Goal: Feedback & Contribution: Contribute content

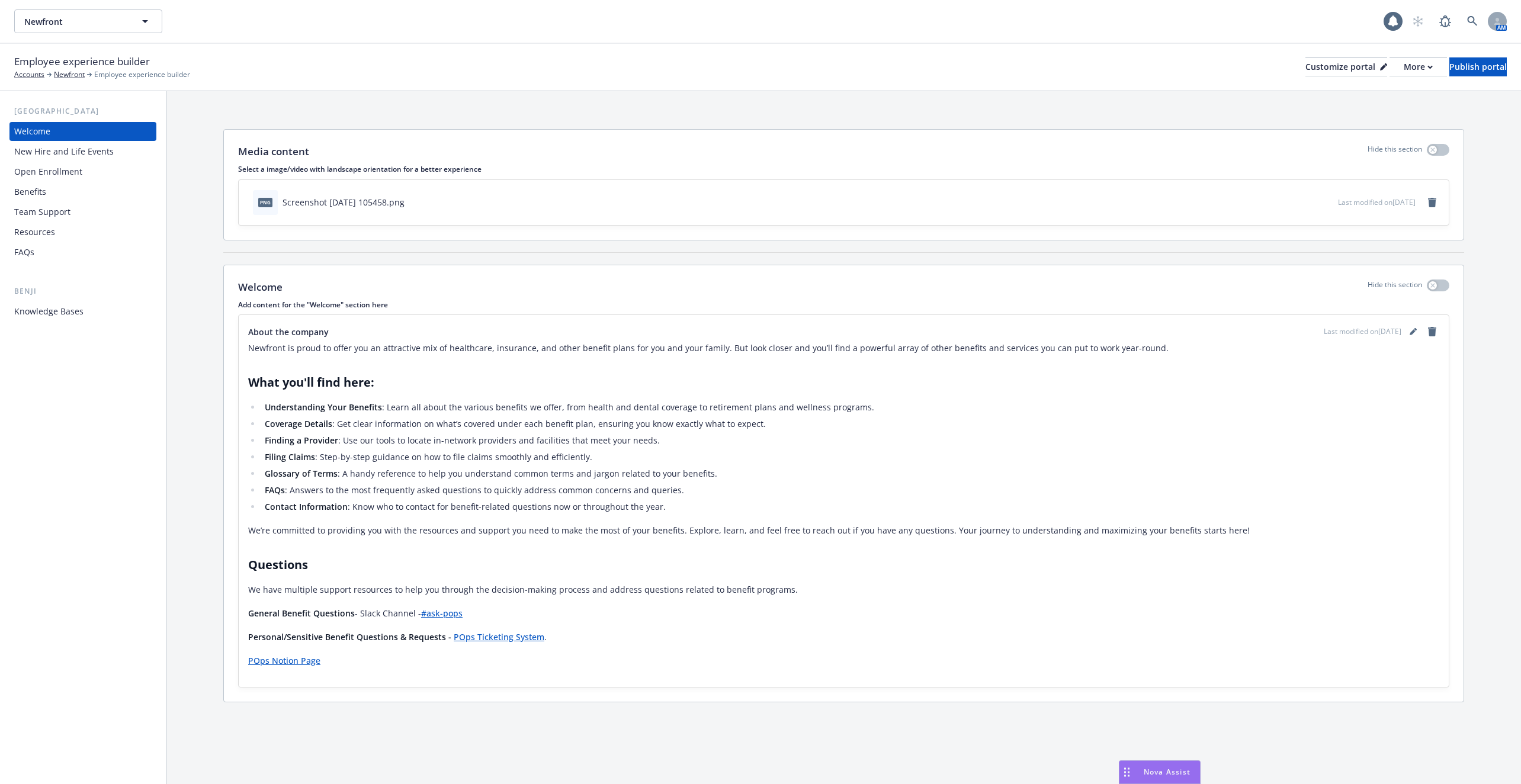
click at [93, 297] on div "Benji Knowledge Bases" at bounding box center [83, 303] width 147 height 36
click at [91, 312] on div "Knowledge Bases" at bounding box center [83, 311] width 137 height 19
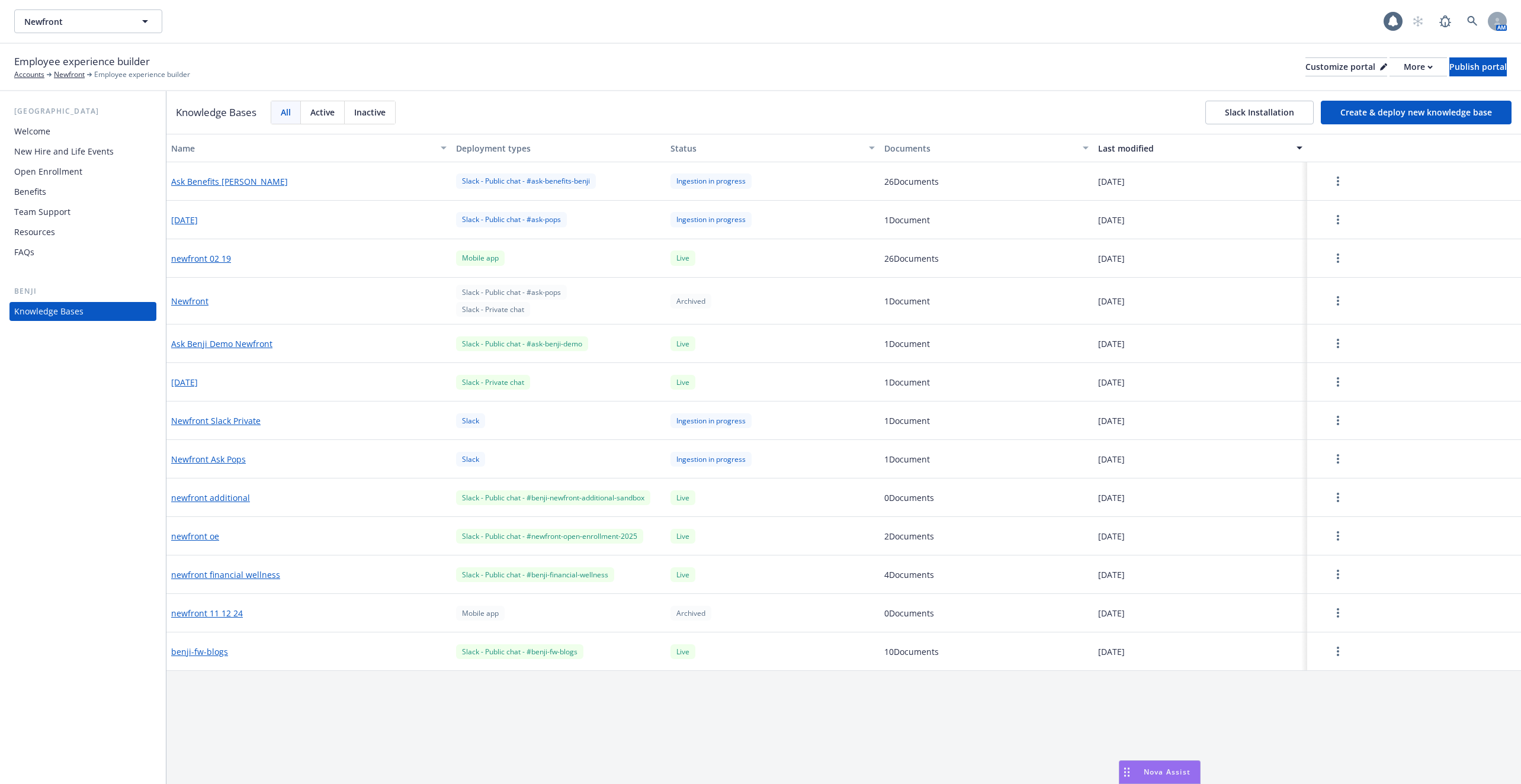
click at [1344, 384] on button "button" at bounding box center [1338, 382] width 52 height 24
click at [1327, 422] on div "Archive deployment Update knowledge base content Edit configuration" at bounding box center [1340, 433] width 162 height 75
click at [1327, 431] on div "Update knowledge base content" at bounding box center [1339, 433] width 156 height 19
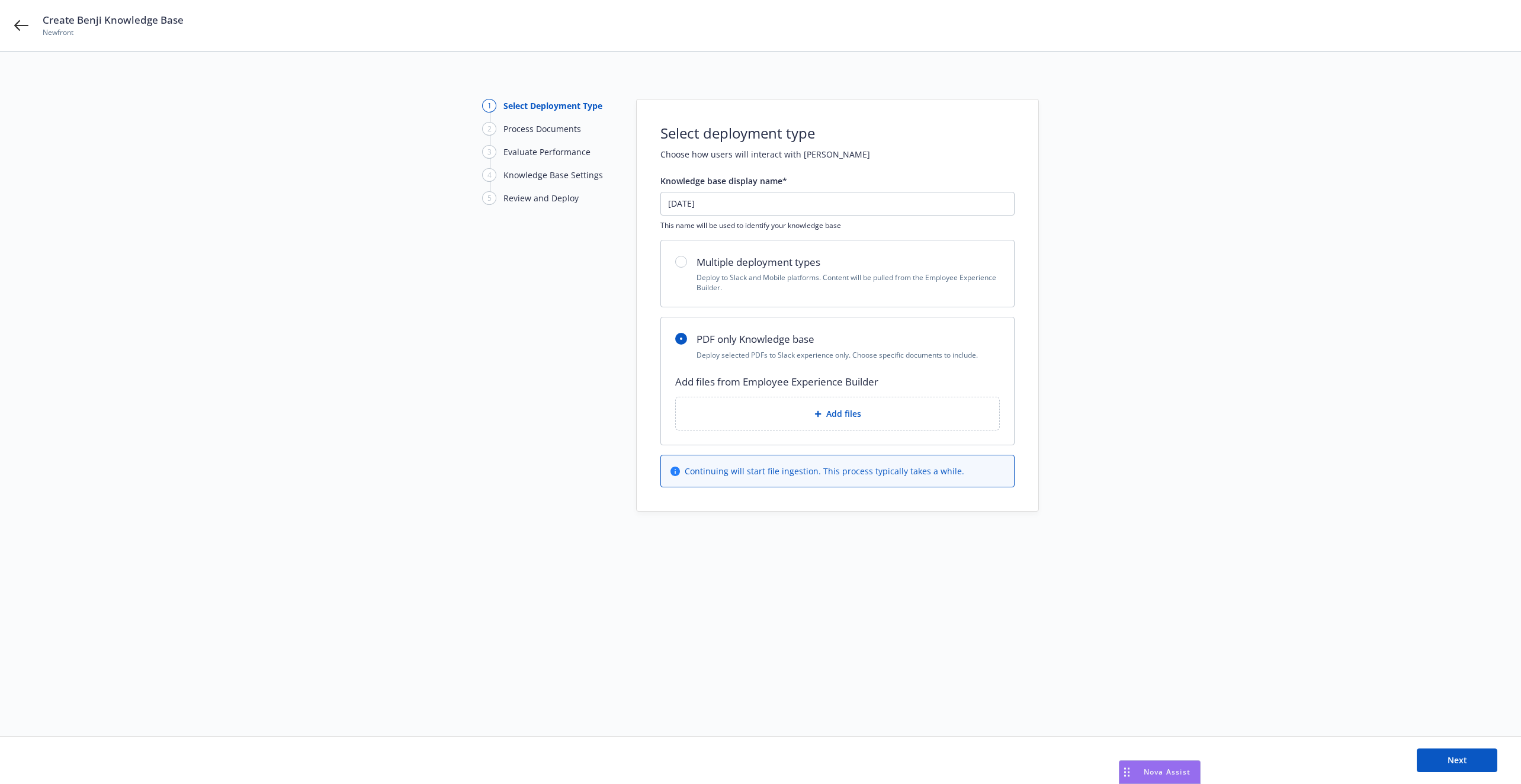
click at [828, 397] on div "Add files from Employee Experience Builder Add files" at bounding box center [837, 402] width 325 height 56
click at [825, 422] on div "Add files" at bounding box center [837, 413] width 323 height 32
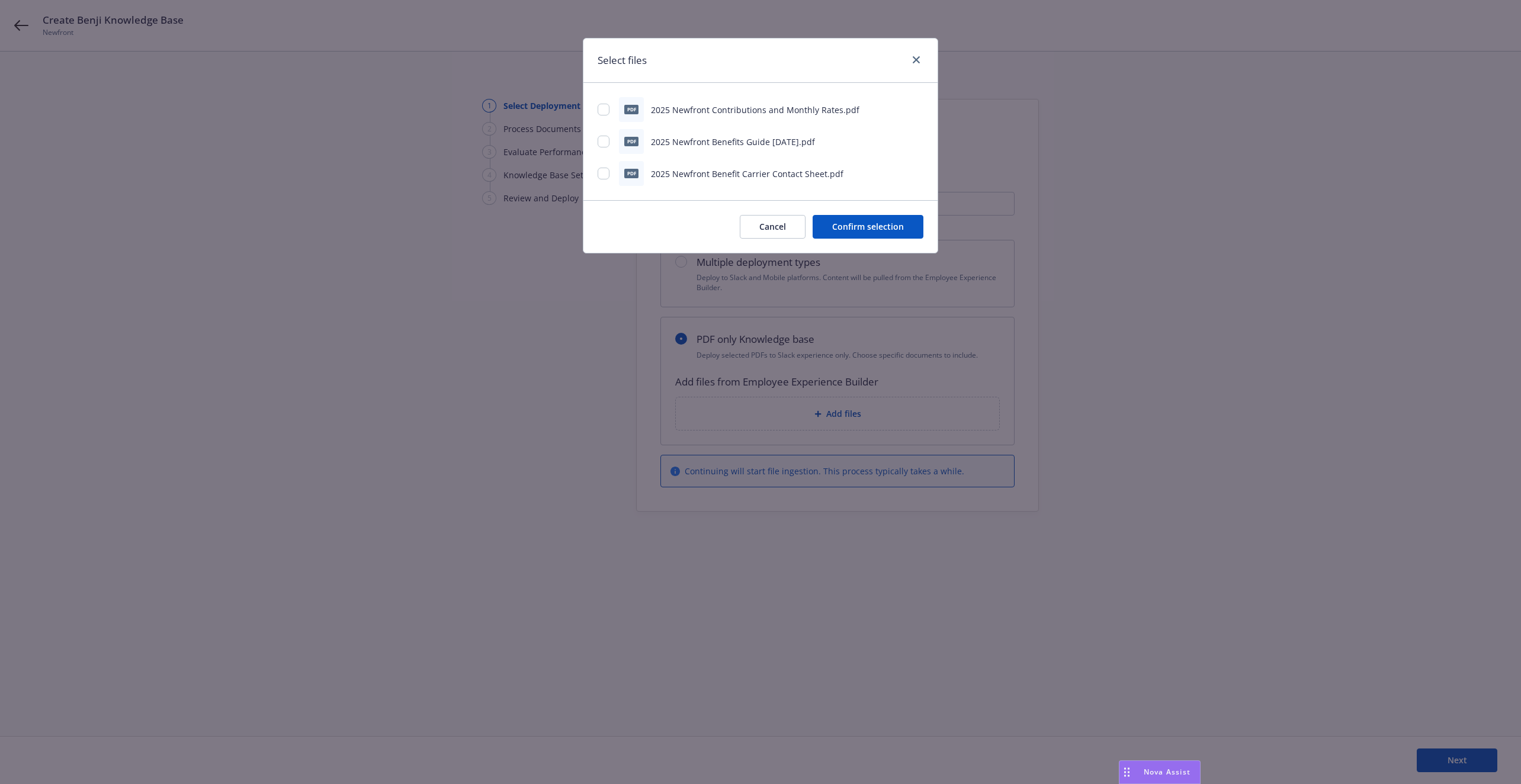
click at [741, 156] on div "pdf 2025 Newfront Contributions and Monthly Rates.pdf pdf 2025 Newfront Benefit…" at bounding box center [760, 141] width 354 height 117
click at [741, 149] on div "pdf 2025 Newfront Benefits Guide 8.27.25.pdf" at bounding box center [760, 141] width 326 height 25
click at [600, 138] on input "checkbox" at bounding box center [603, 141] width 12 height 12
checkbox input "true"
click at [923, 241] on div "Cancel Confirm selection" at bounding box center [760, 226] width 354 height 52
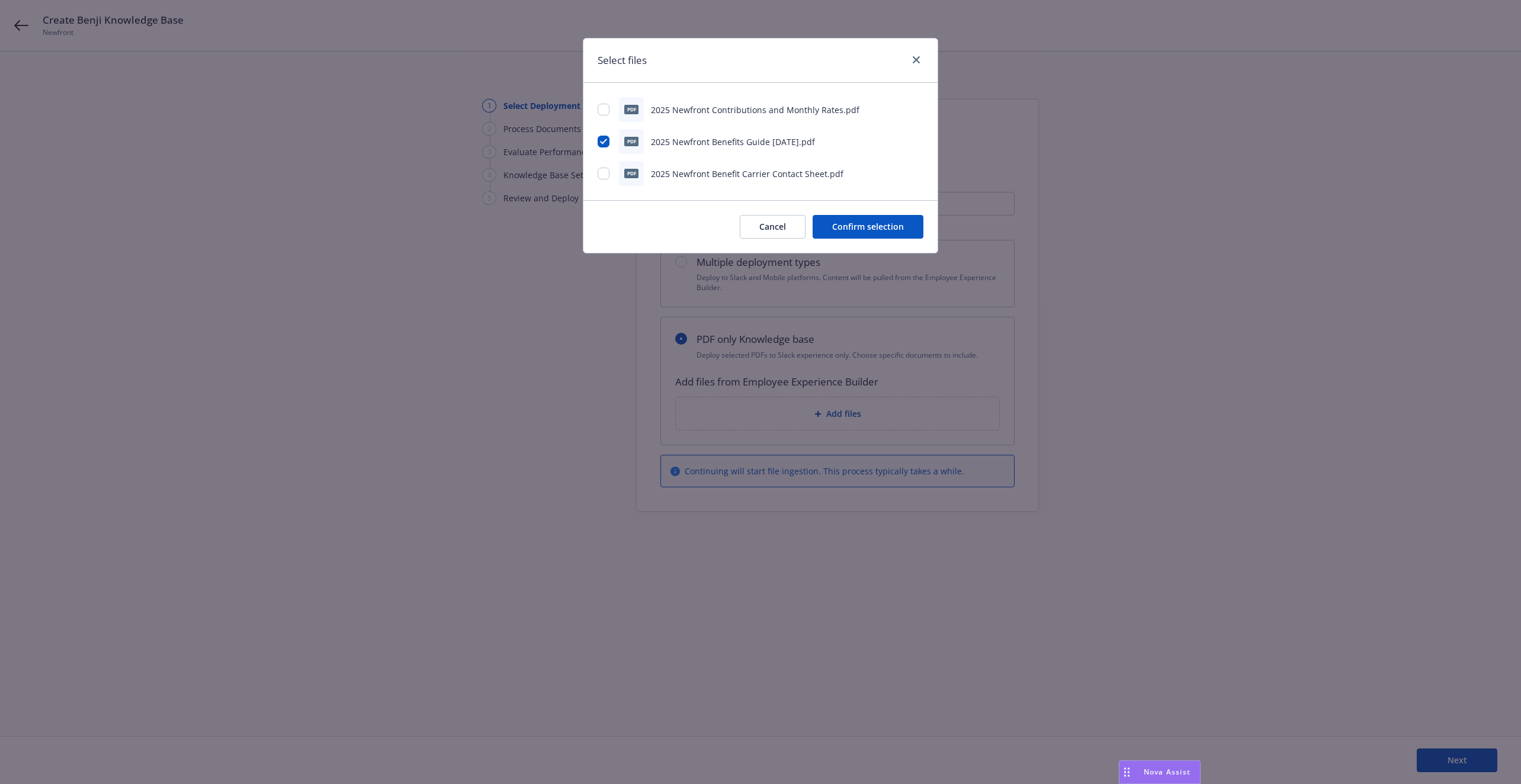
click at [863, 213] on div "Cancel Confirm selection" at bounding box center [760, 226] width 354 height 52
click at [865, 224] on button "Confirm selection" at bounding box center [868, 227] width 111 height 24
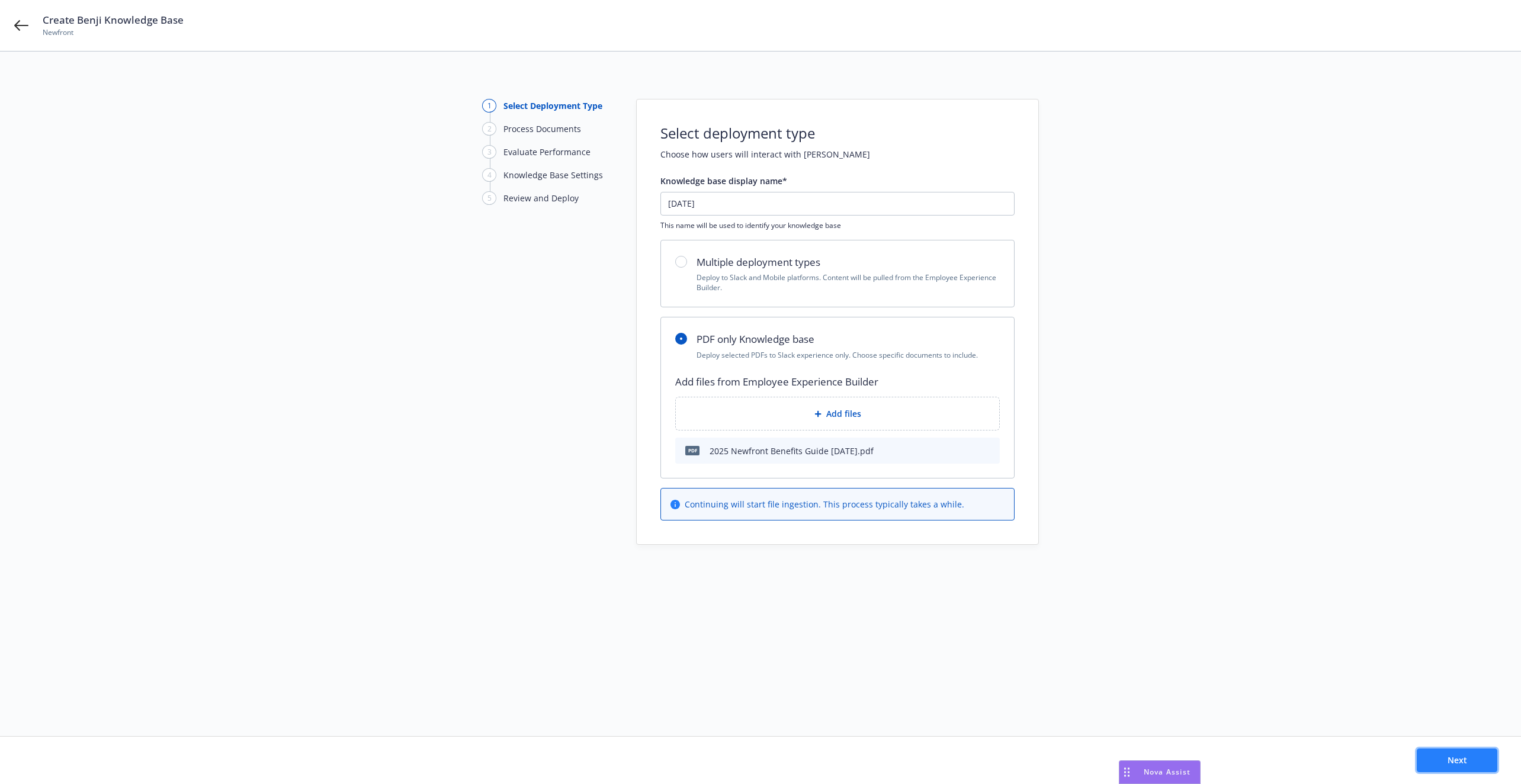
click at [1427, 755] on button "Next" at bounding box center [1457, 760] width 80 height 24
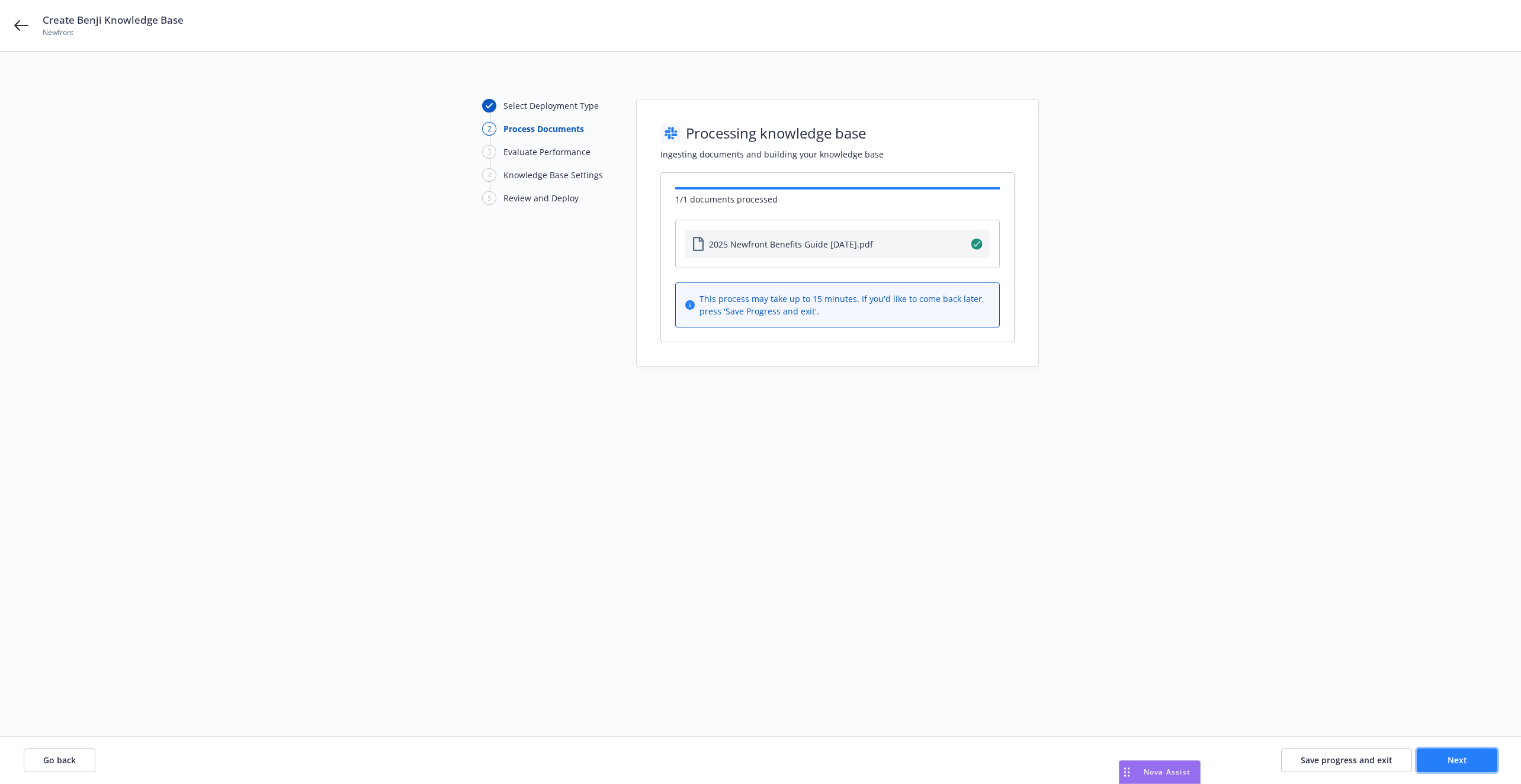
click at [1460, 752] on button "Next" at bounding box center [1457, 760] width 80 height 24
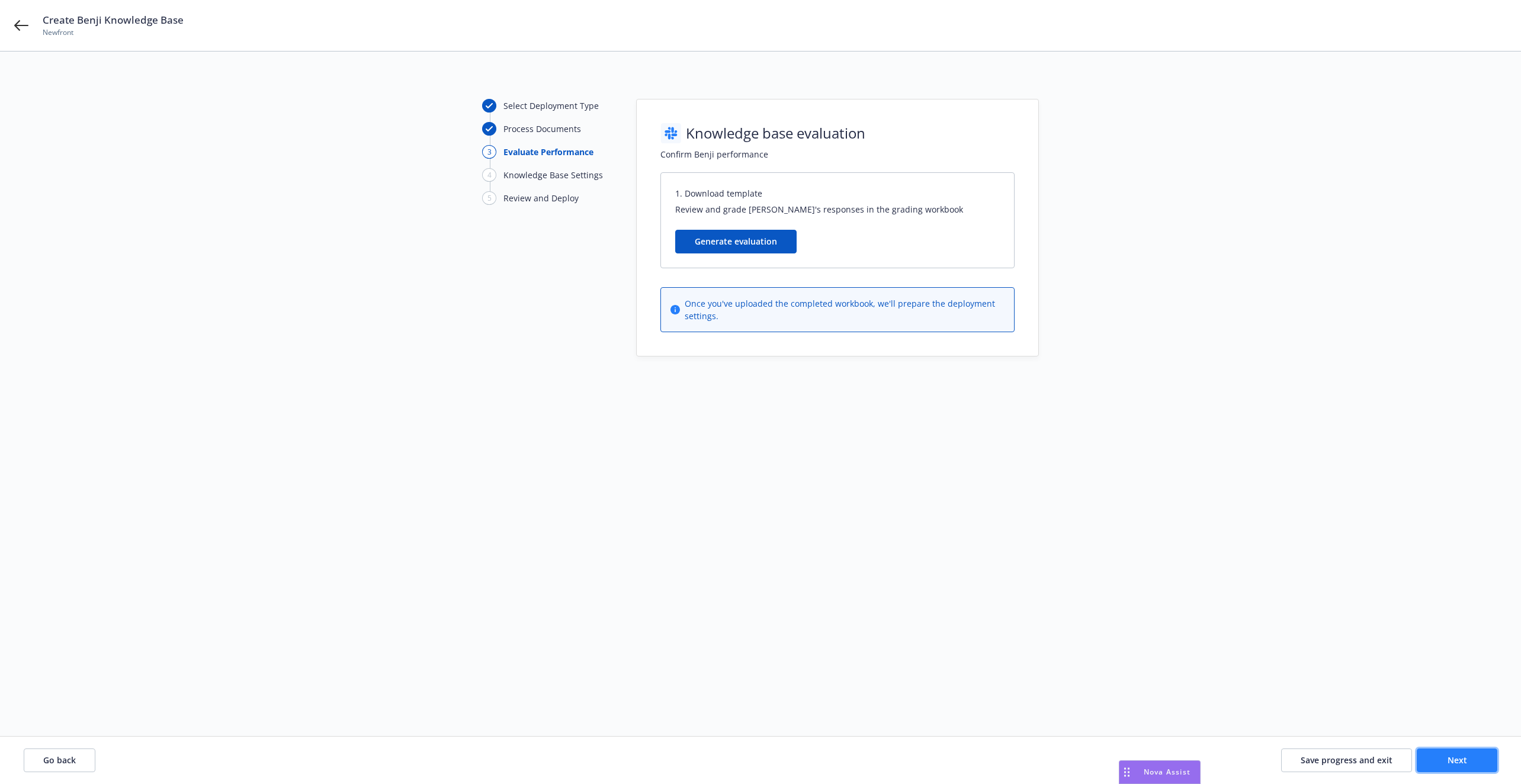
click at [1460, 752] on button "Next" at bounding box center [1457, 760] width 80 height 24
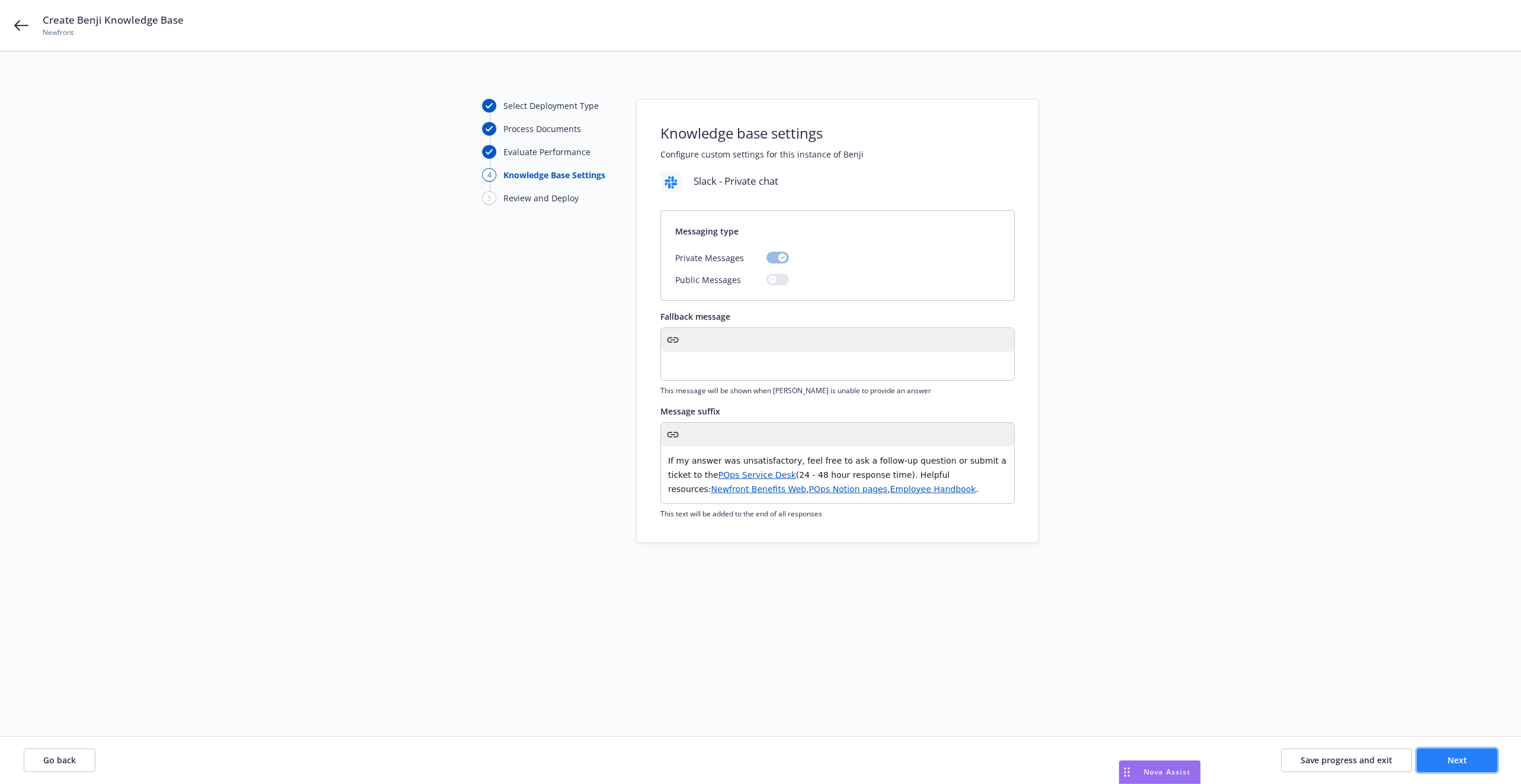
click at [1460, 752] on button "Next" at bounding box center [1457, 760] width 80 height 24
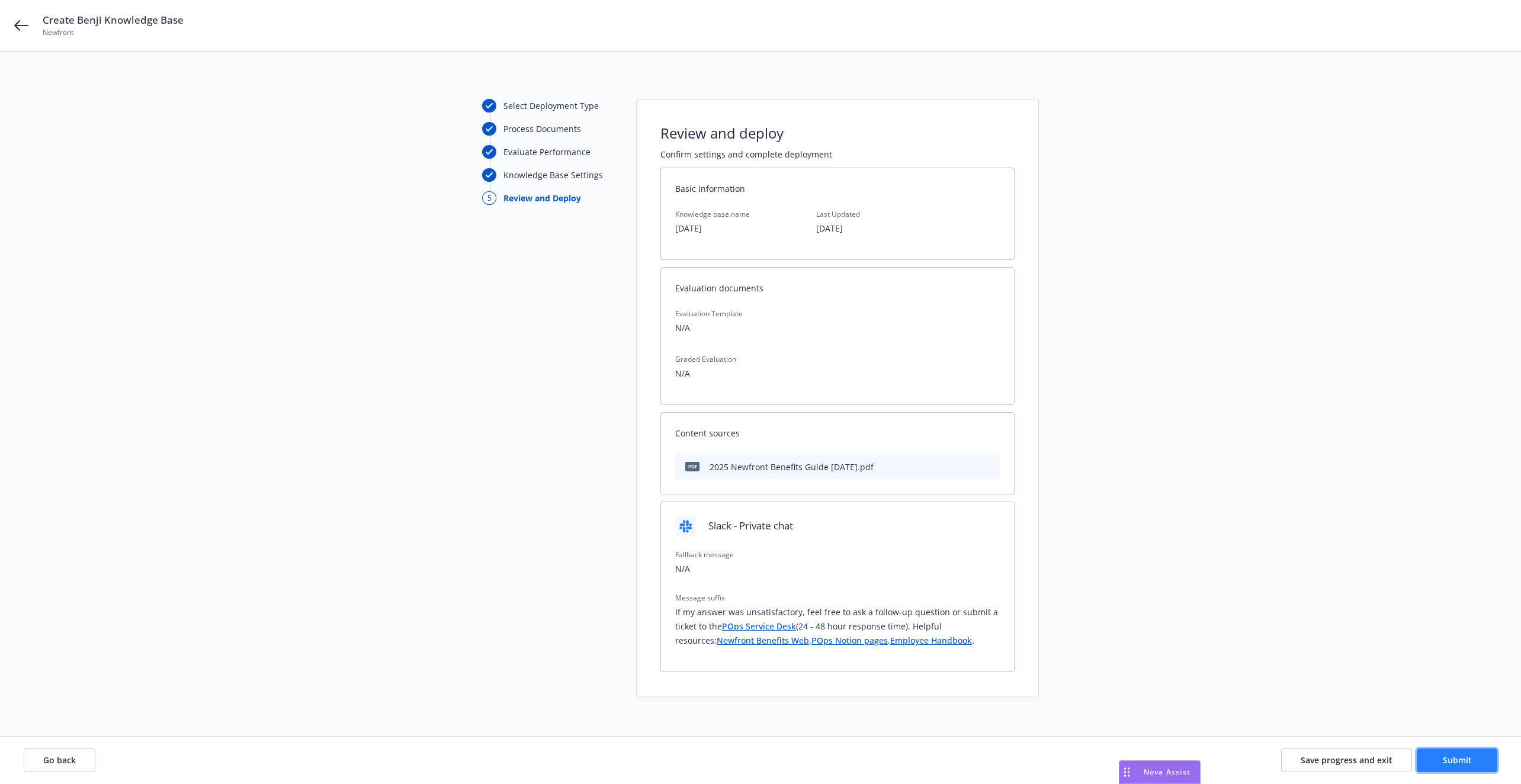
click at [1460, 752] on button "Submit" at bounding box center [1457, 760] width 80 height 24
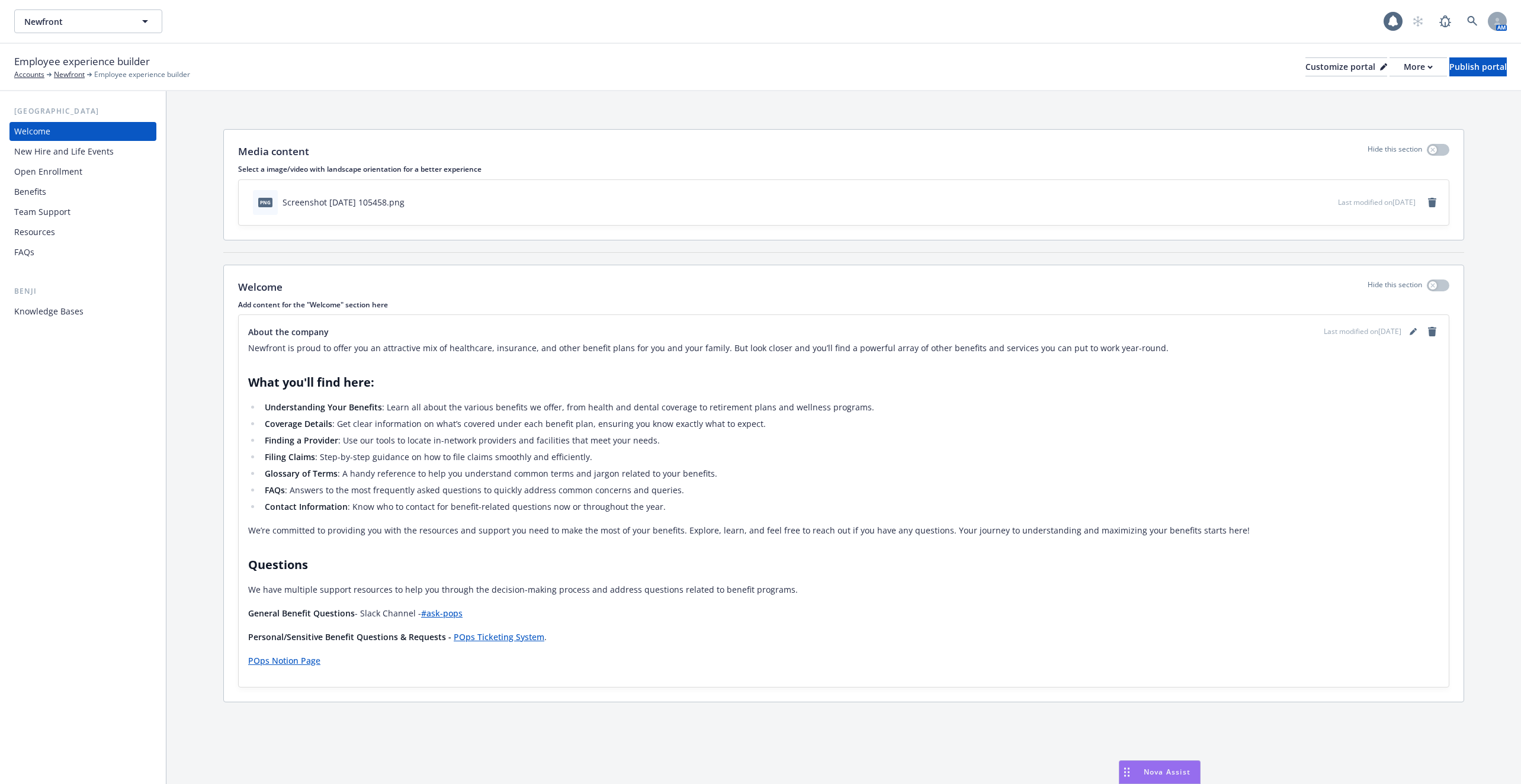
click at [84, 196] on div "Benefits" at bounding box center [83, 191] width 137 height 19
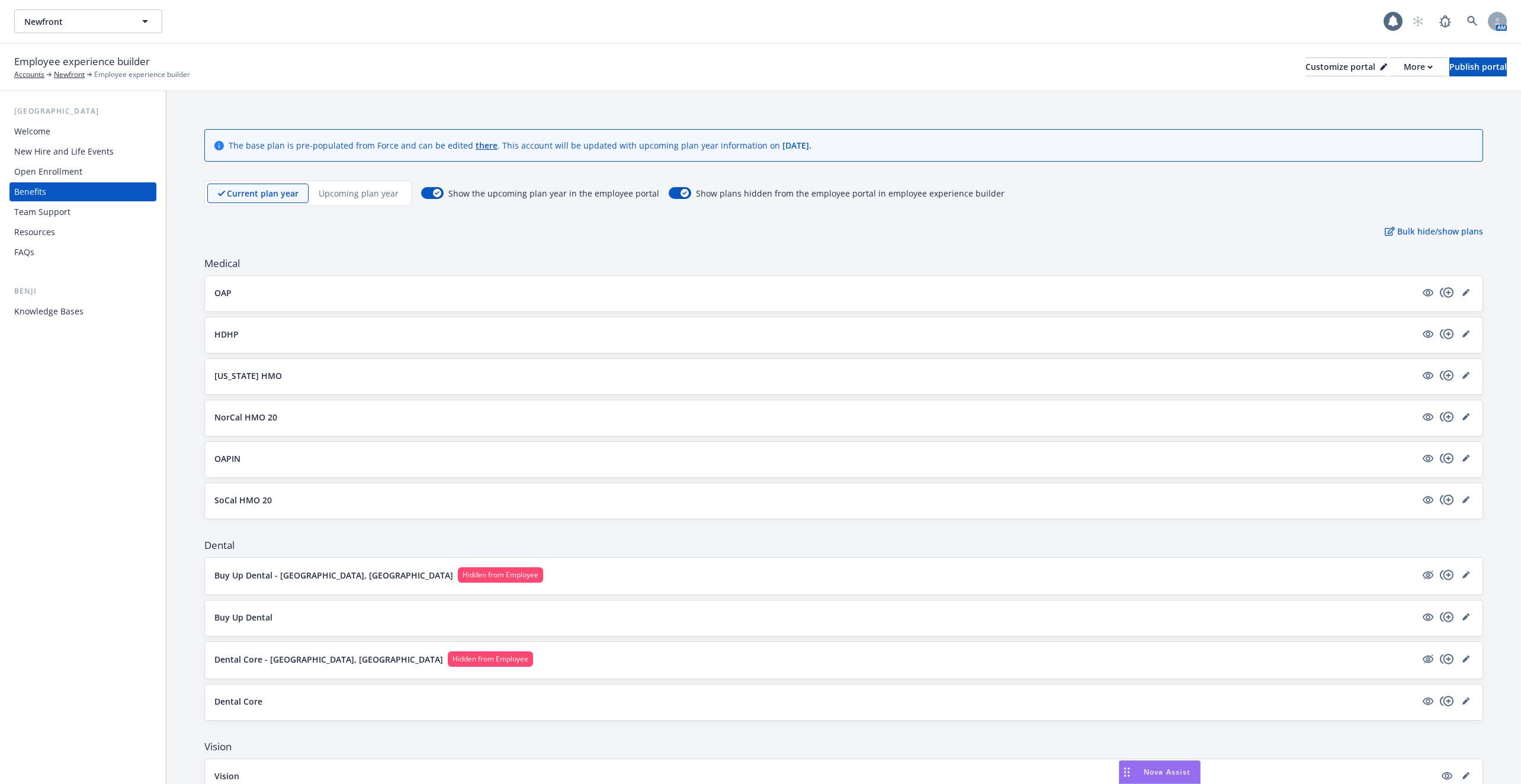
click at [95, 316] on div "Knowledge Bases" at bounding box center [83, 311] width 137 height 19
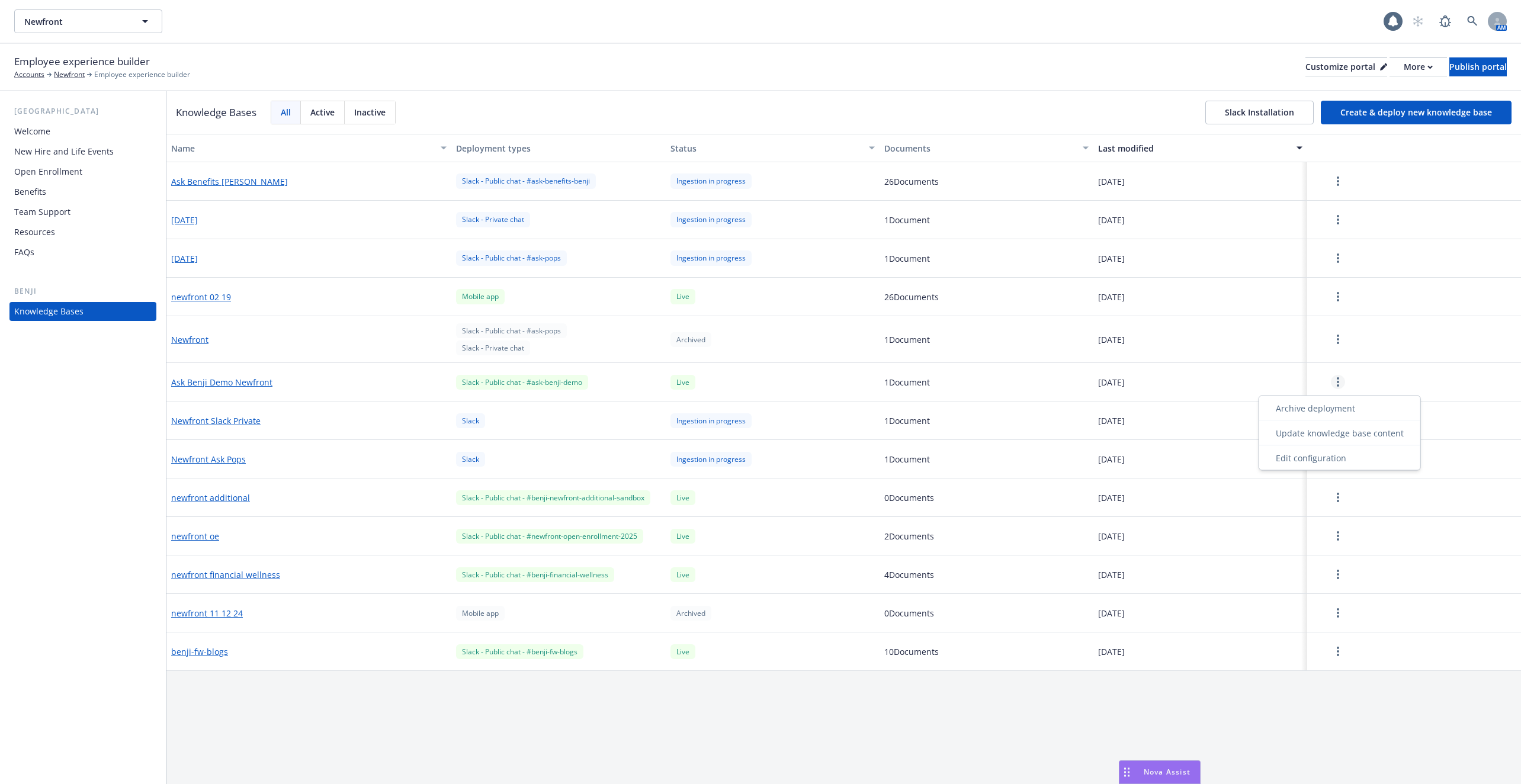
click at [1334, 385] on link "more" at bounding box center [1338, 382] width 14 height 14
click at [1310, 436] on div "Update knowledge base content" at bounding box center [1339, 433] width 156 height 19
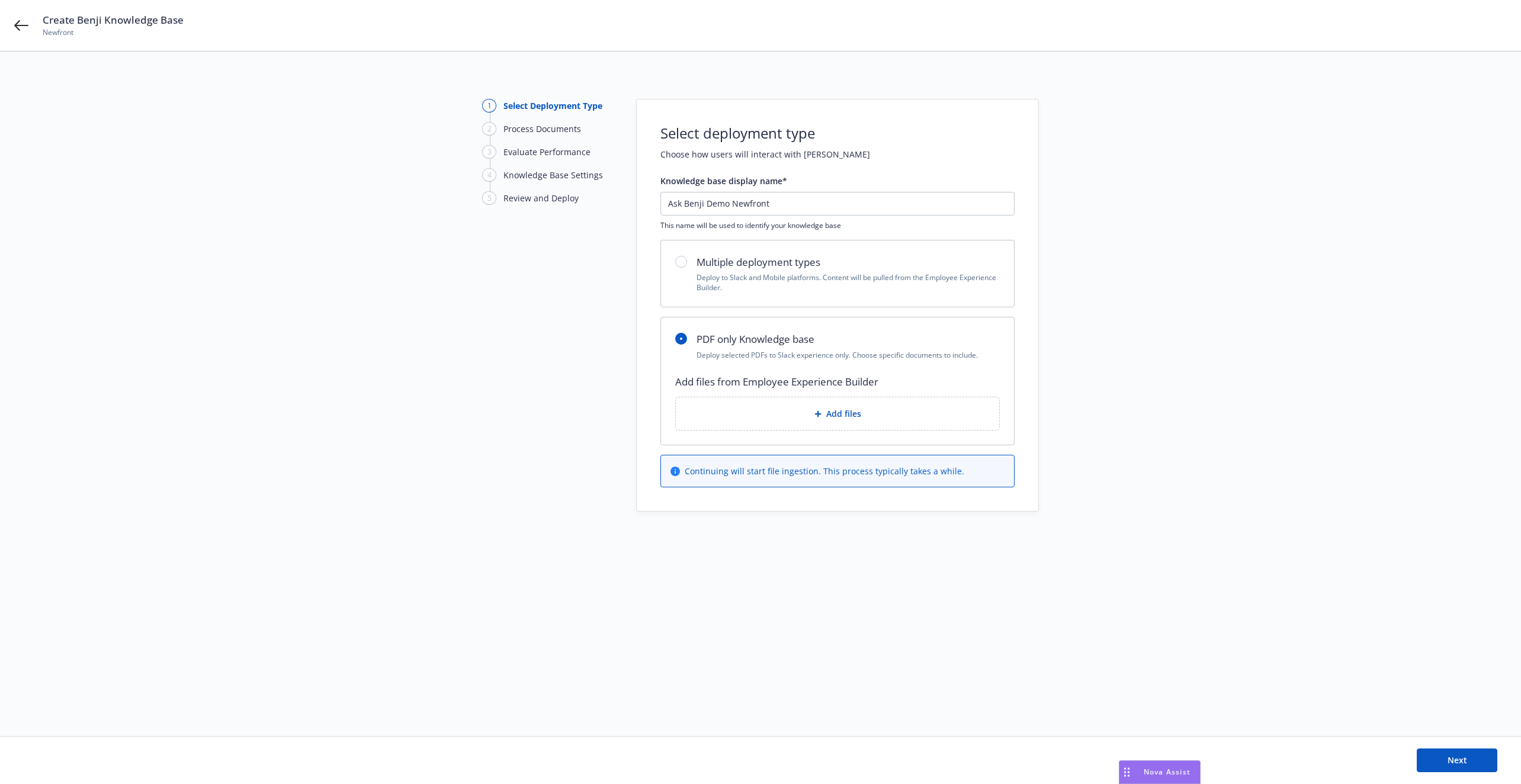
click at [857, 412] on span "Add files" at bounding box center [844, 413] width 35 height 12
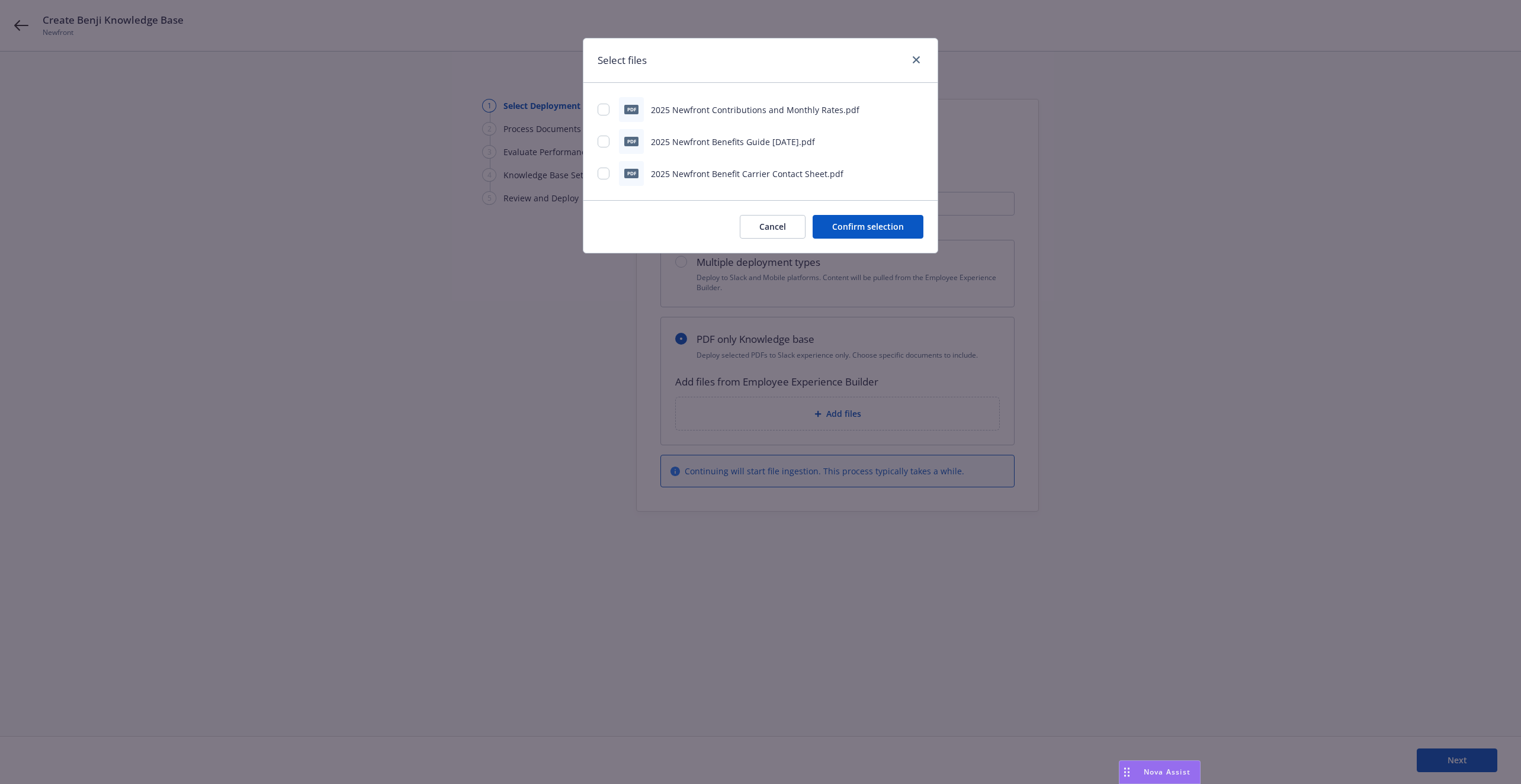
click at [714, 129] on div "pdf 2025 Newfront Benefits Guide 8.27.25.pdf" at bounding box center [760, 141] width 326 height 25
click at [605, 144] on input "checkbox" at bounding box center [603, 141] width 12 height 12
checkbox input "true"
click at [868, 232] on button "Confirm selection" at bounding box center [868, 227] width 111 height 24
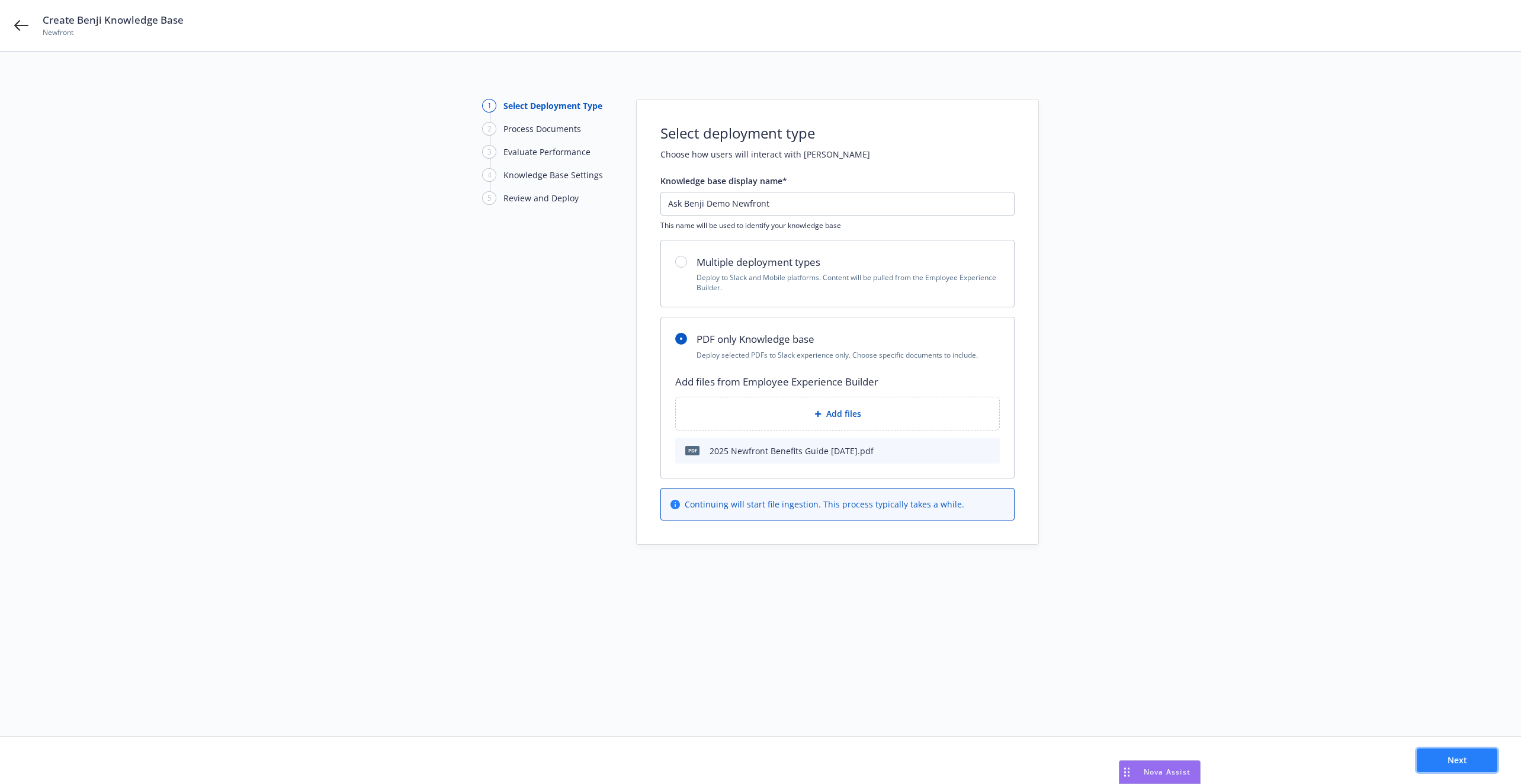
click at [1457, 767] on button "Next" at bounding box center [1457, 760] width 80 height 24
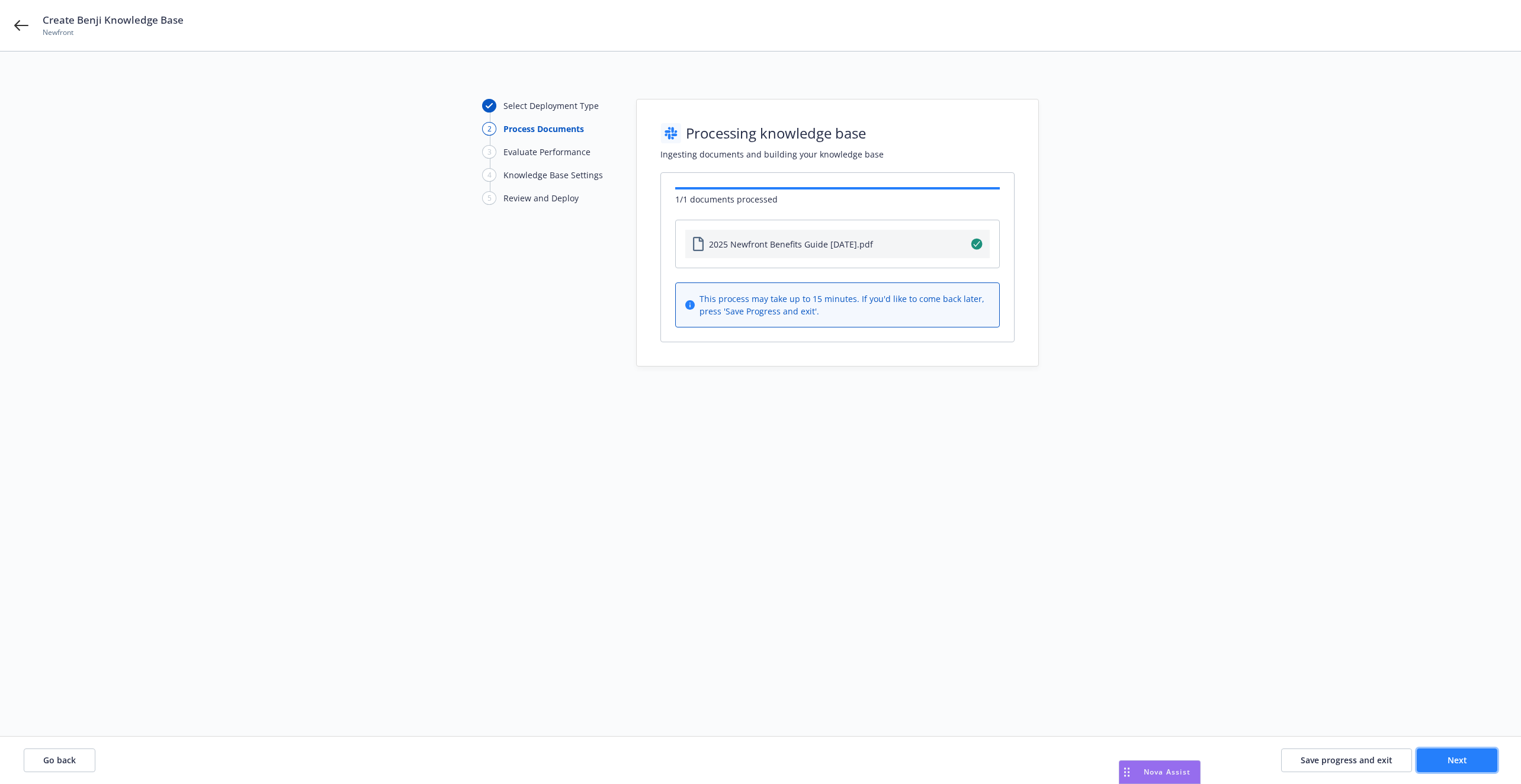
click at [1470, 768] on button "Next" at bounding box center [1457, 760] width 80 height 24
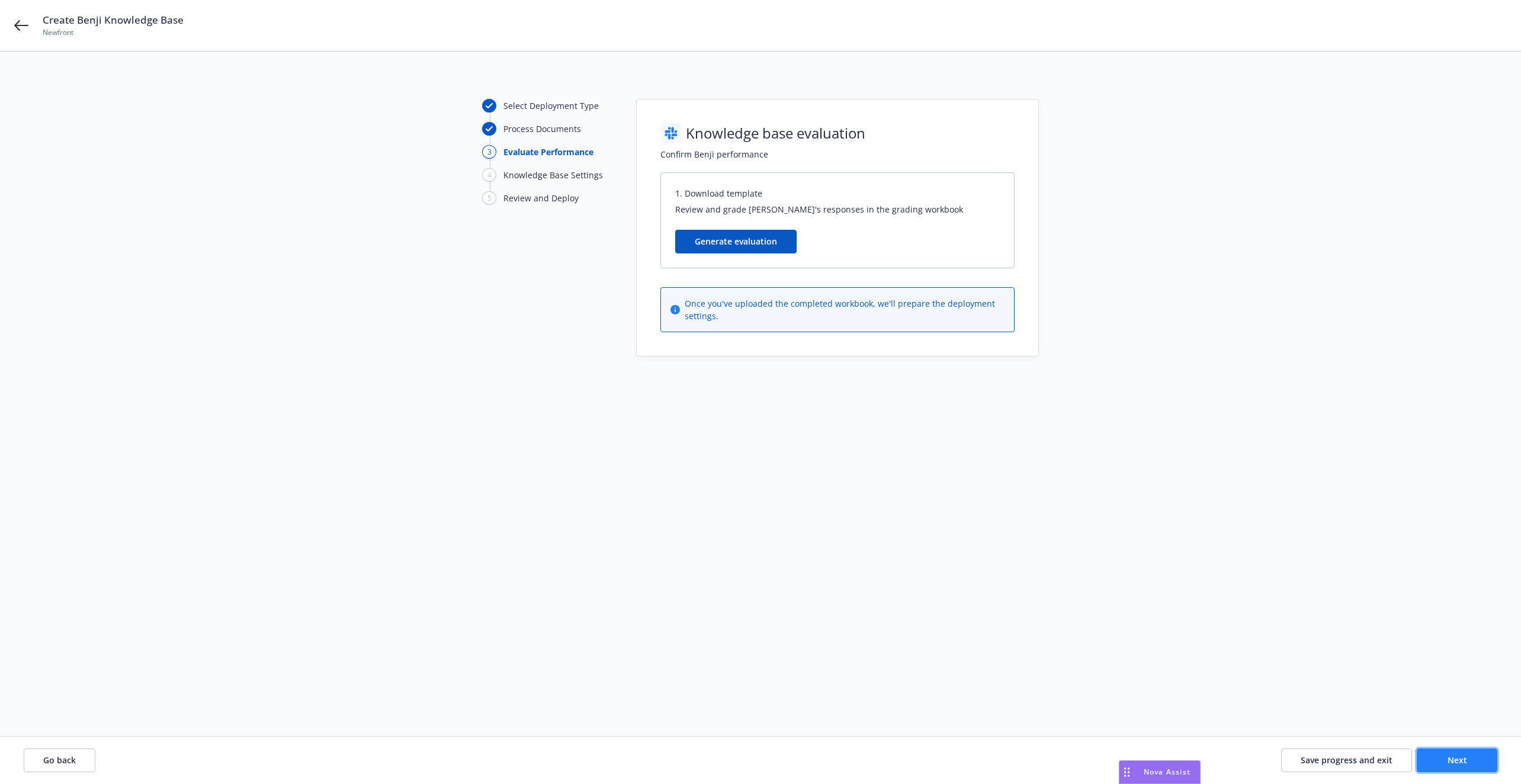
click at [1448, 759] on span "Next" at bounding box center [1457, 759] width 19 height 11
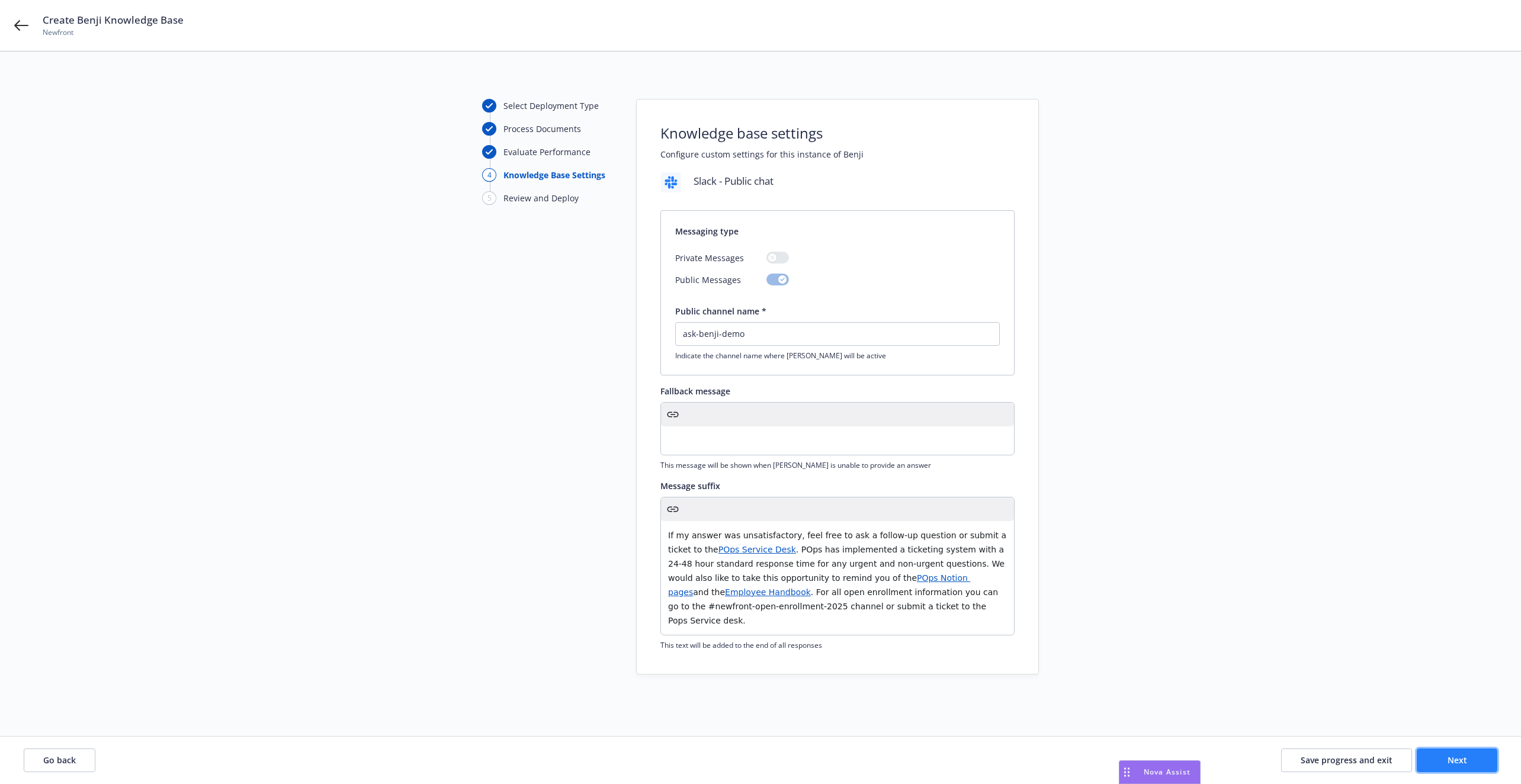
click at [1448, 759] on span "Next" at bounding box center [1457, 759] width 19 height 11
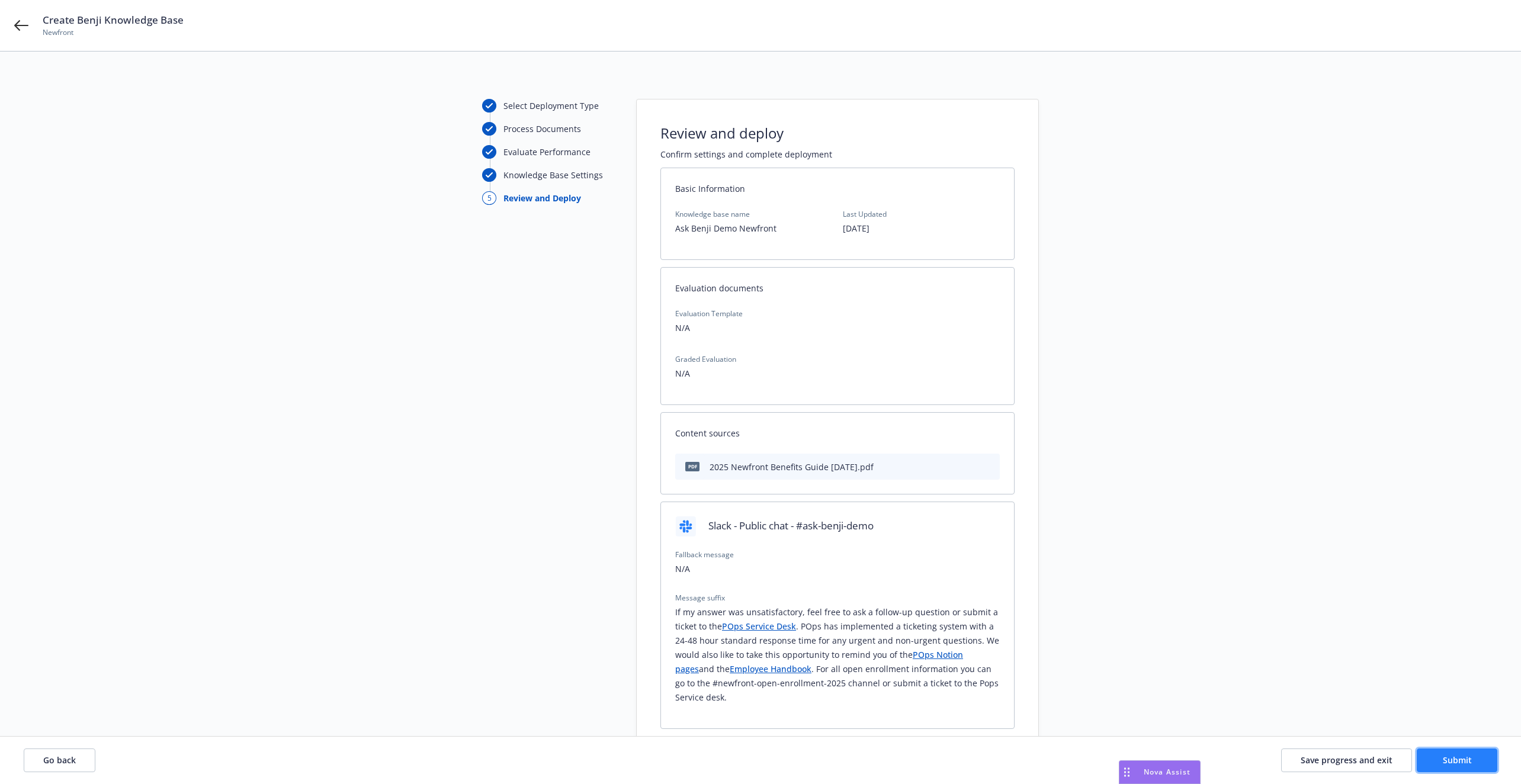
click at [1448, 759] on span "Submit" at bounding box center [1457, 759] width 29 height 11
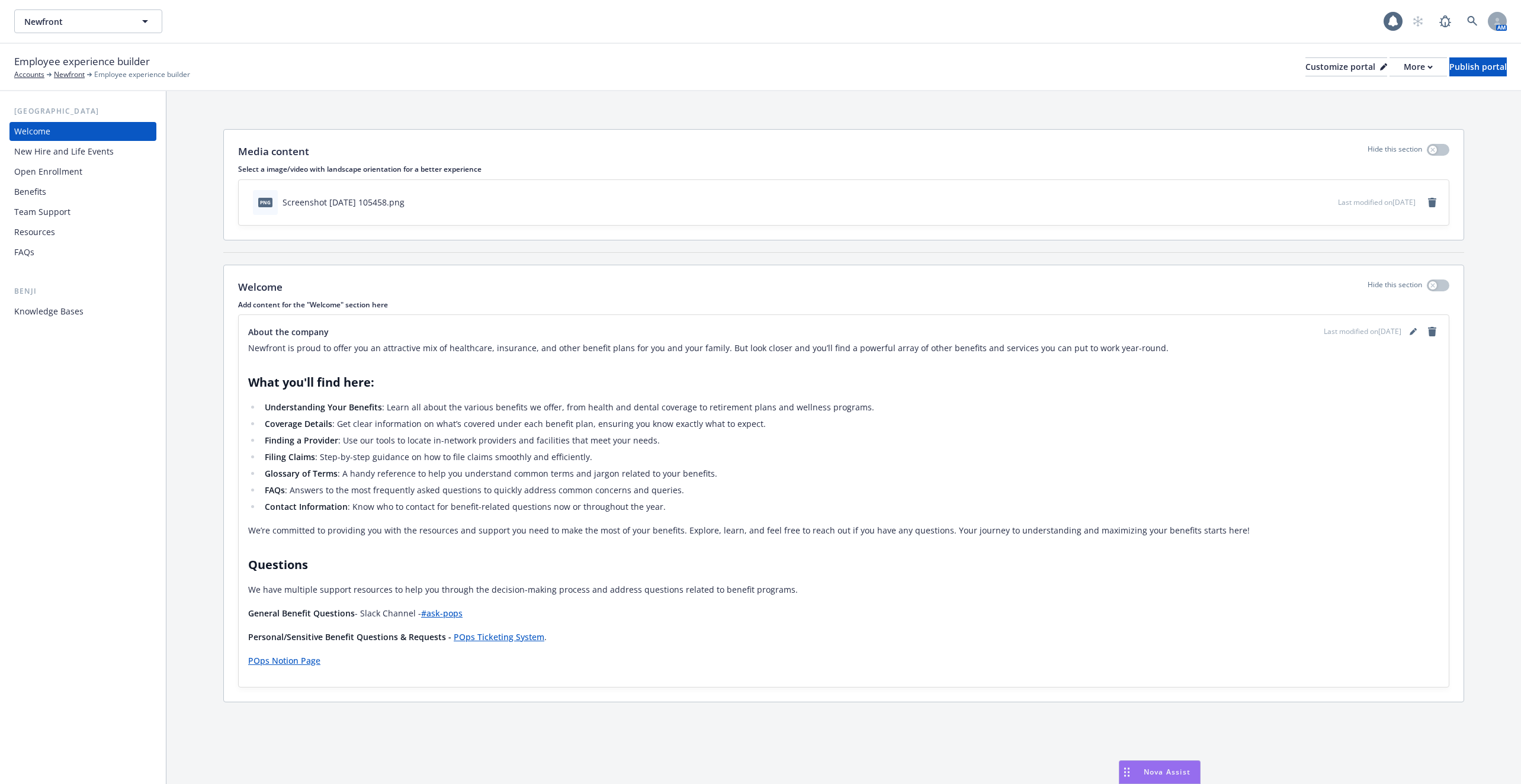
click at [487, 288] on div "Welcome Hide this section" at bounding box center [843, 287] width 1211 height 16
click at [84, 316] on div "Knowledge Bases" at bounding box center [83, 311] width 137 height 19
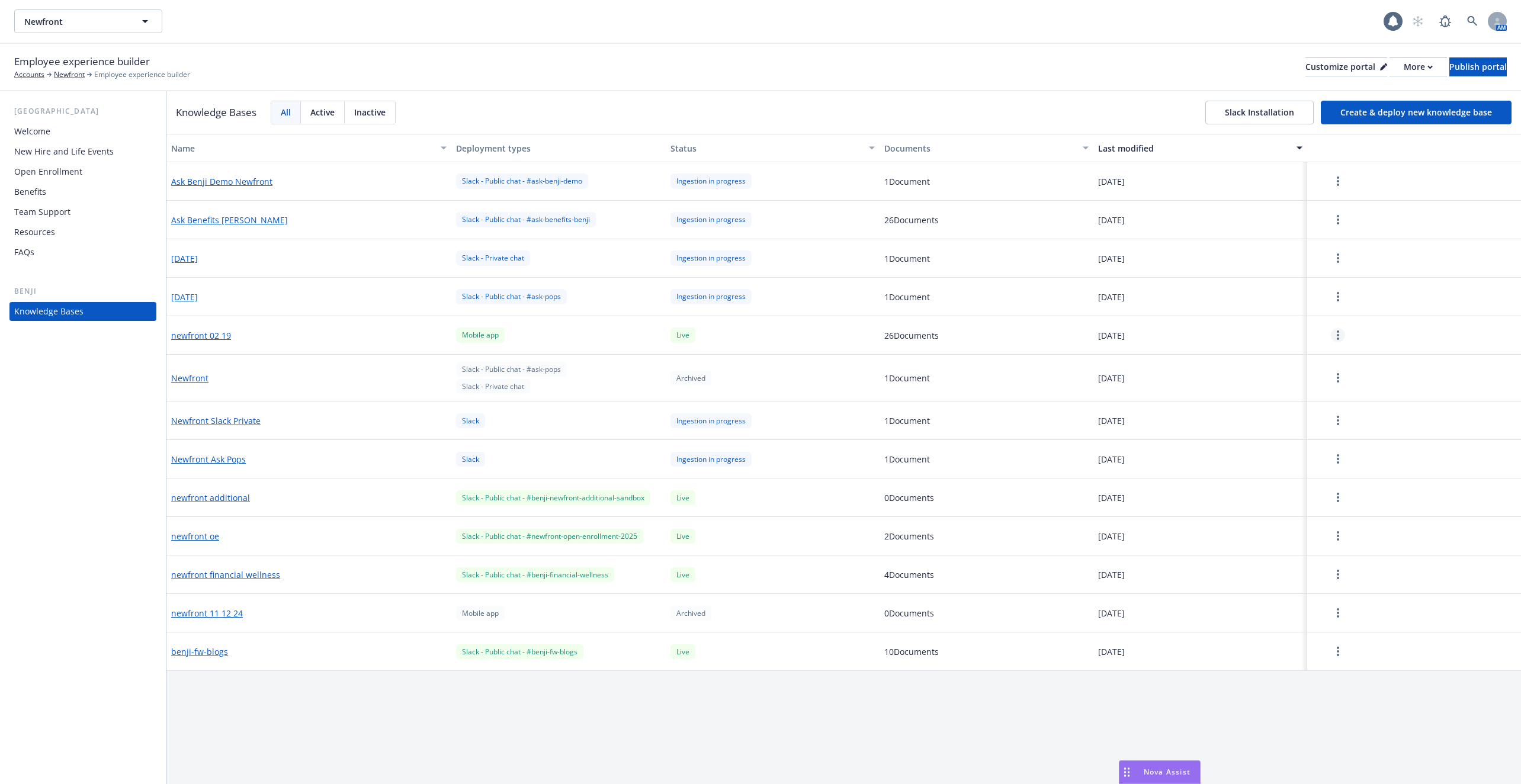
click at [1336, 337] on link "more" at bounding box center [1338, 335] width 14 height 14
click at [1331, 384] on div "Update knowledge base content" at bounding box center [1339, 386] width 156 height 19
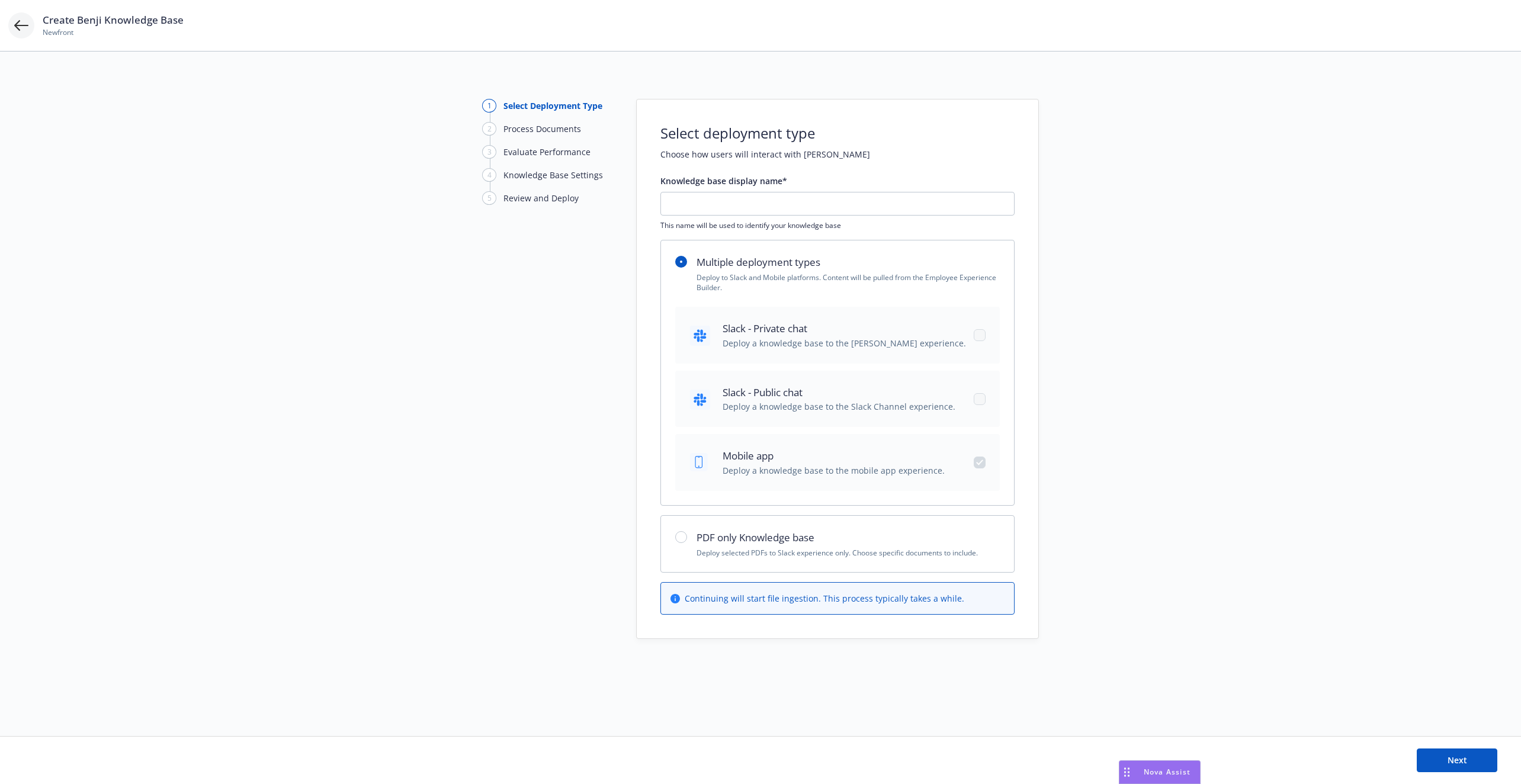
click at [20, 19] on icon at bounding box center [21, 25] width 14 height 14
